Goal: Task Accomplishment & Management: Use online tool/utility

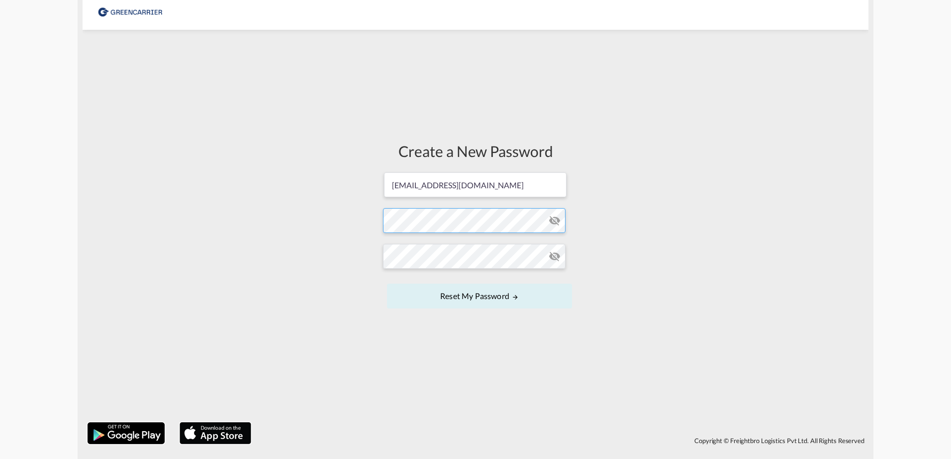
click at [427, 226] on form "[EMAIL_ADDRESS][DOMAIN_NAME] Password must contain the following: A special cha…" at bounding box center [475, 242] width 185 height 140
click at [387, 284] on button "Reset my password" at bounding box center [479, 296] width 185 height 25
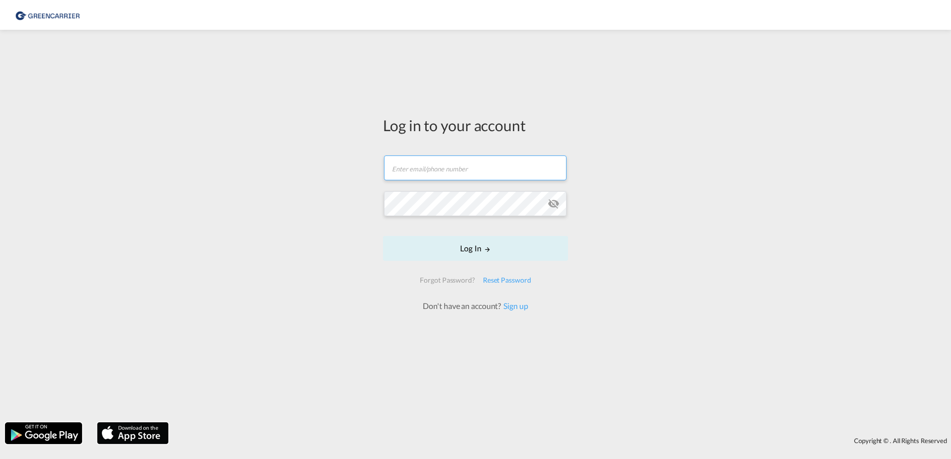
type input "[EMAIL_ADDRESS][DOMAIN_NAME]"
click at [466, 253] on button "Log In" at bounding box center [475, 248] width 185 height 25
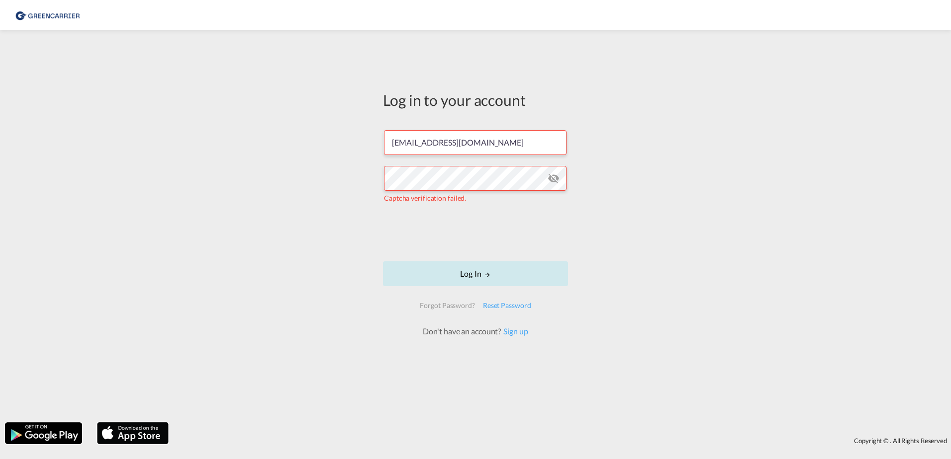
click at [465, 267] on button "Log In" at bounding box center [475, 274] width 185 height 25
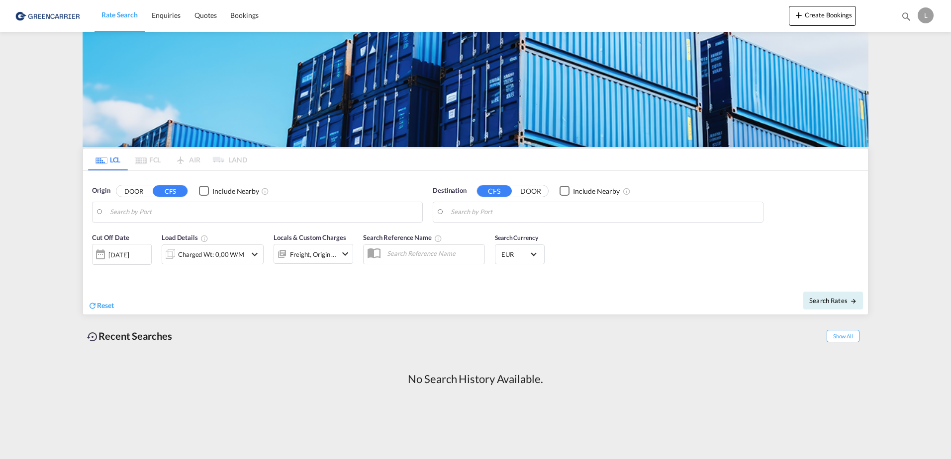
drag, startPoint x: 598, startPoint y: 351, endPoint x: 612, endPoint y: 322, distance: 31.8
click at [598, 351] on div "Recent Searches Show All No Search History Available." at bounding box center [476, 364] width 786 height 88
click at [815, 14] on button "Create Bookings" at bounding box center [822, 16] width 67 height 20
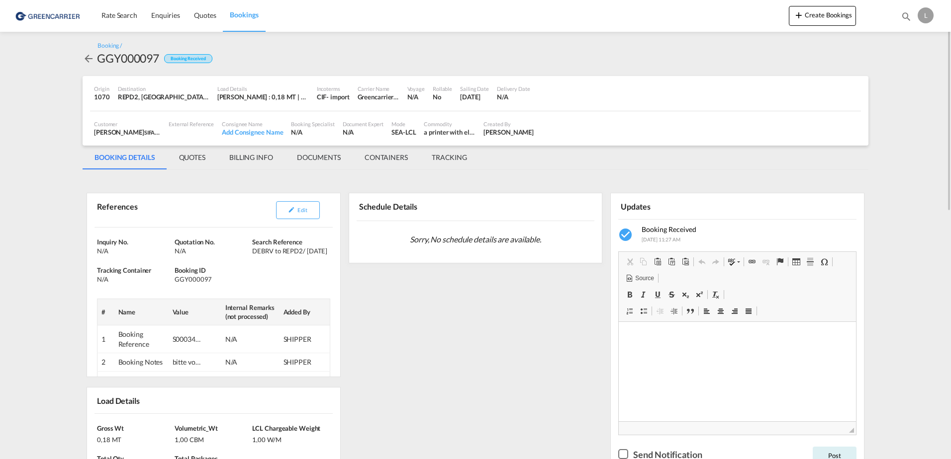
click at [137, 57] on div "GGY000097" at bounding box center [128, 58] width 62 height 16
copy div "GGY000097"
